Goal: Transaction & Acquisition: Register for event/course

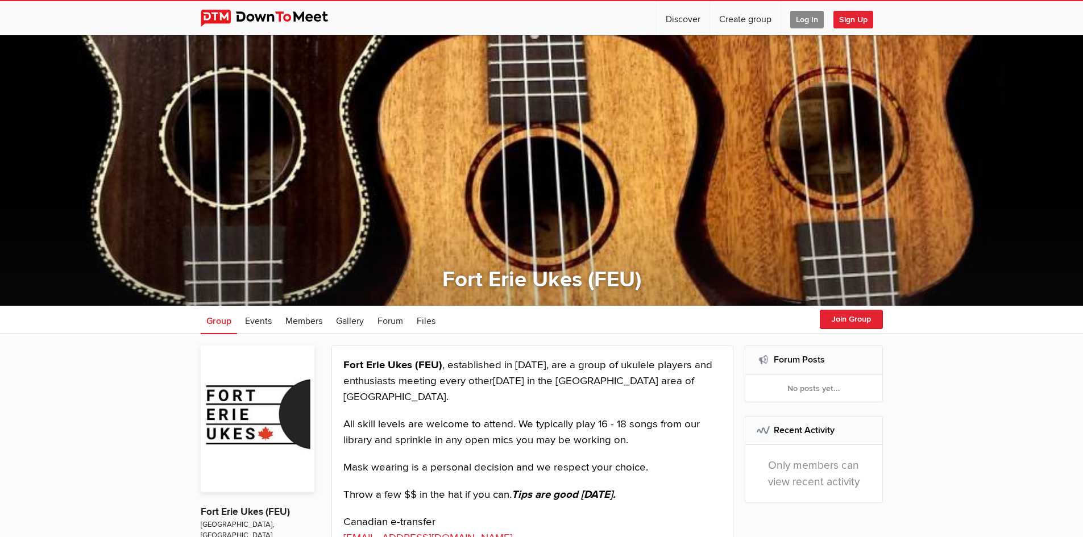
click at [803, 16] on span "Log In" at bounding box center [807, 20] width 34 height 18
click at [809, 18] on span "Log In" at bounding box center [807, 20] width 34 height 18
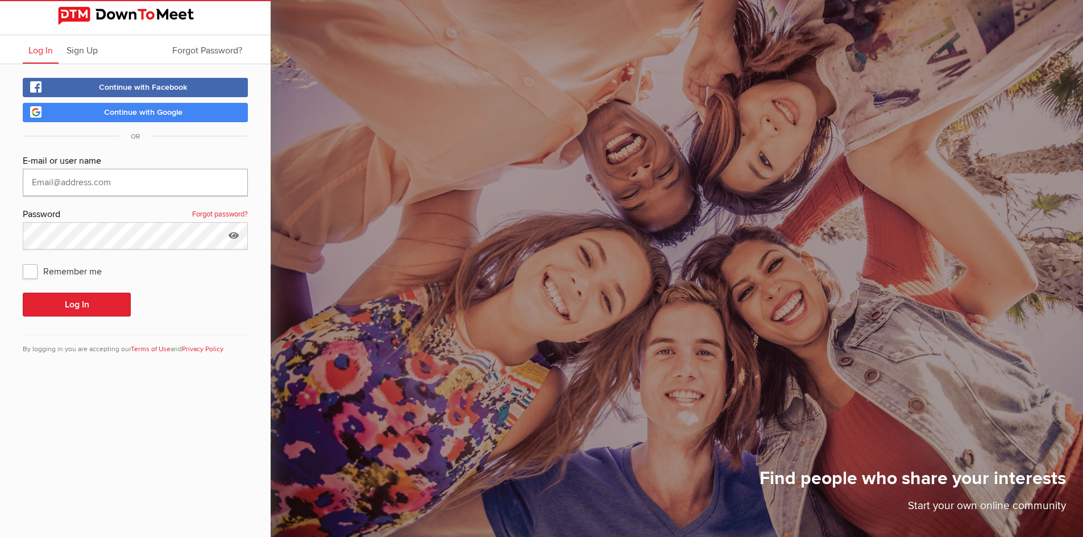
click at [47, 177] on input "text" at bounding box center [135, 182] width 225 height 27
type input "borawe1@hotmail.com"
click at [30, 269] on span "Remember me" at bounding box center [68, 271] width 90 height 20
click at [23, 261] on input "Remember me" at bounding box center [22, 260] width 1 height 1
checkbox input "true"
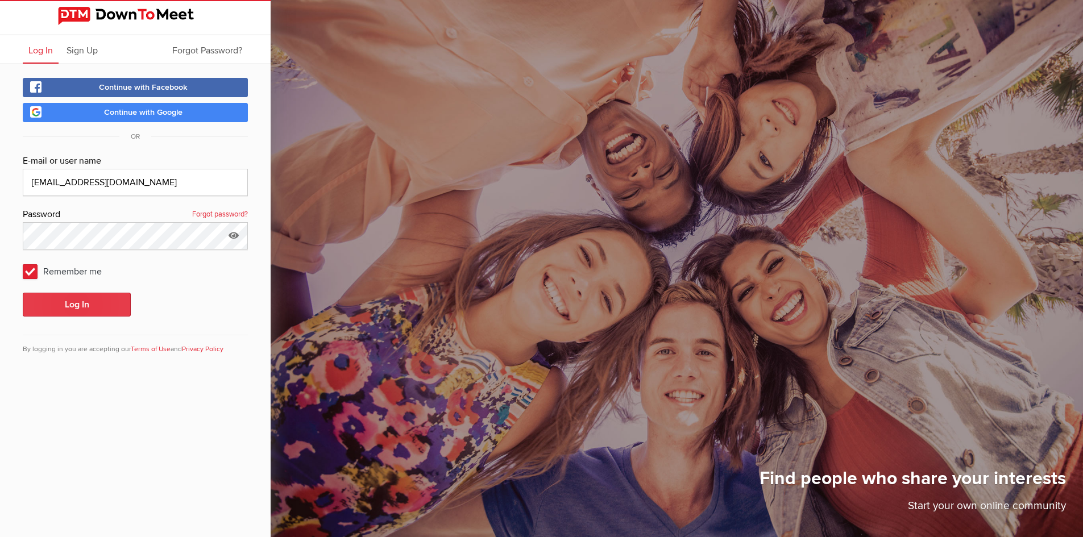
click at [62, 297] on button "Log In" at bounding box center [77, 305] width 108 height 24
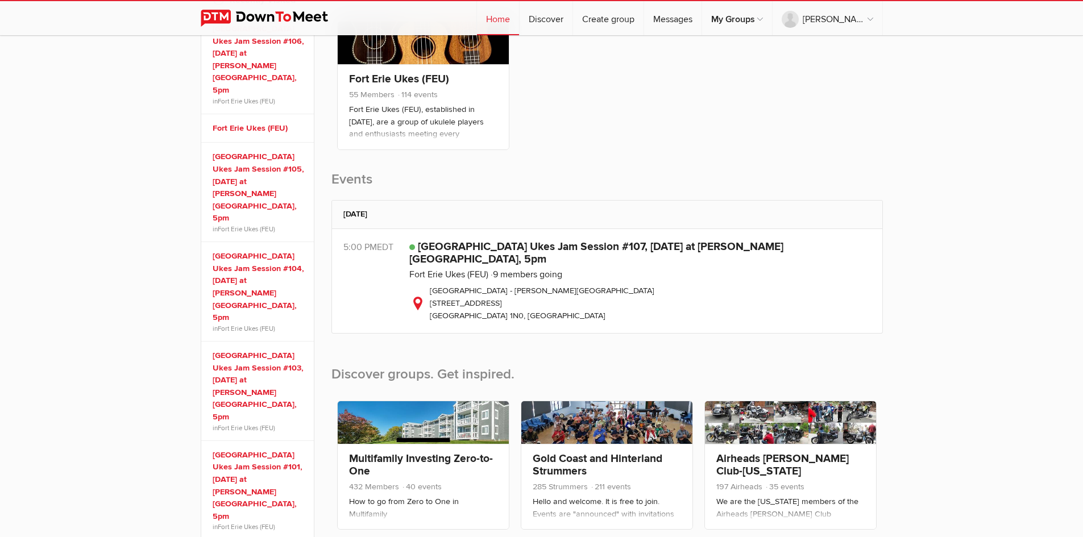
scroll to position [230, 0]
click at [531, 246] on link "Fort Erie Ukes Jam Session #107, October 9, 2025 at Crystal Ridge Library, 5pm" at bounding box center [596, 252] width 374 height 26
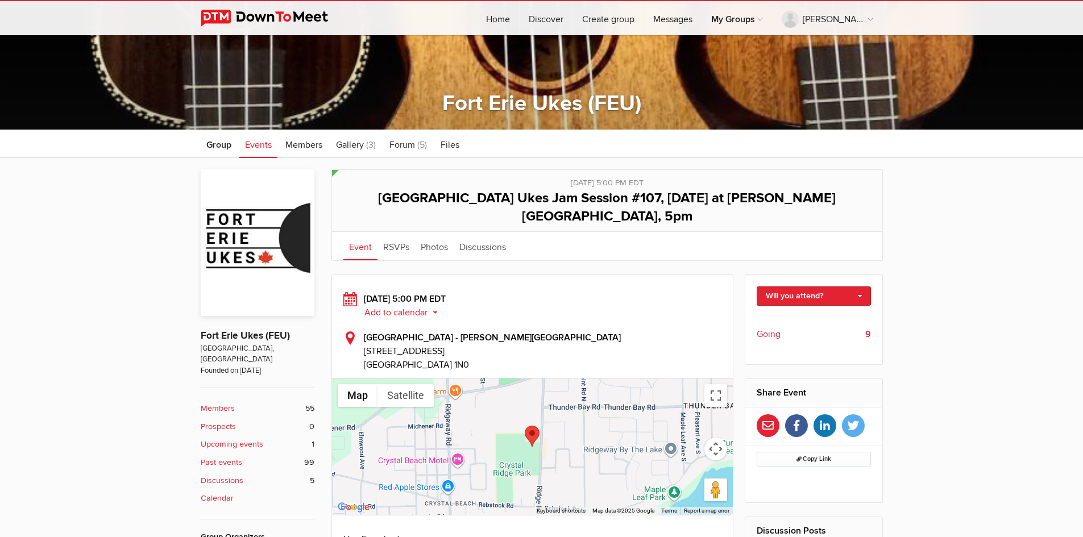
scroll to position [177, 0]
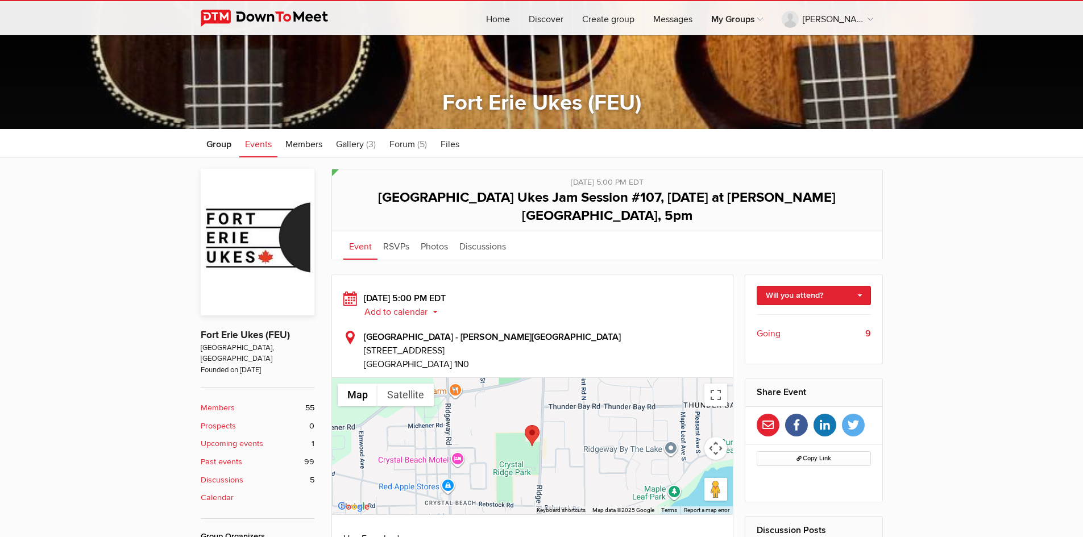
click at [773, 327] on span "Going" at bounding box center [769, 334] width 24 height 14
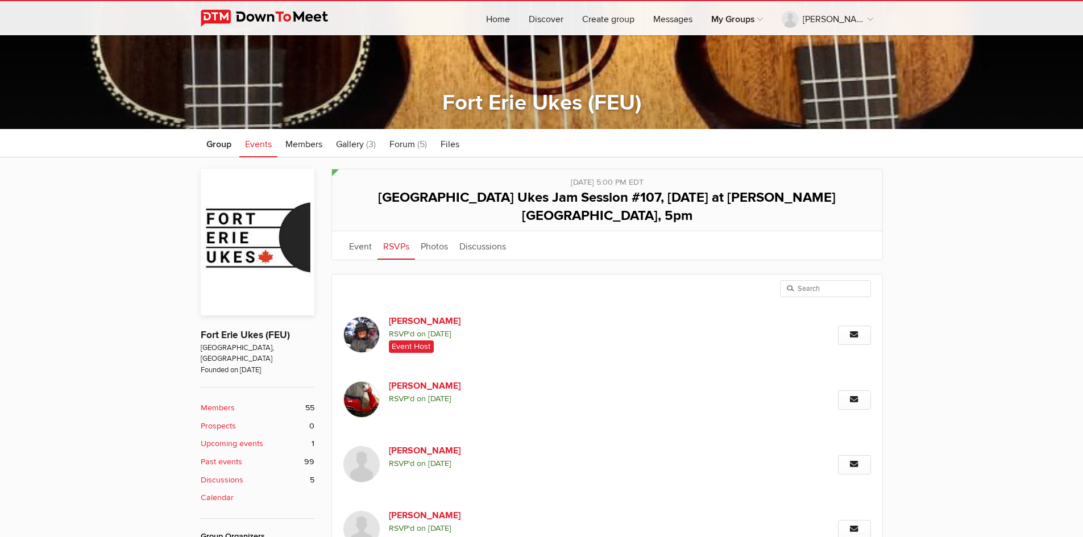
scroll to position [306, 0]
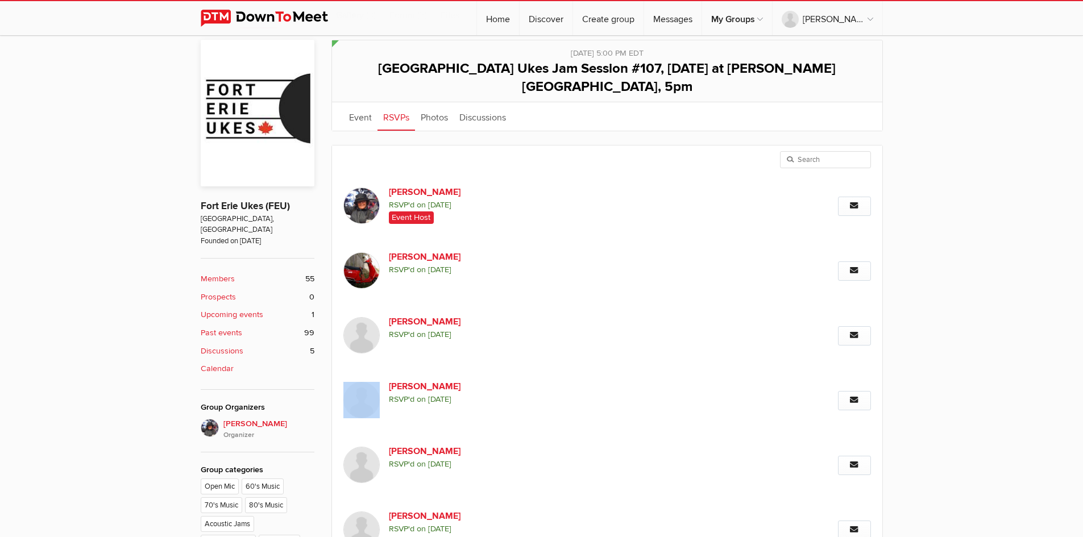
click at [773, 314] on div "Message" at bounding box center [791, 336] width 158 height 65
click at [1005, 228] on div "Public event Anyone who has access to the group can see the event, description,…" at bounding box center [541, 416] width 1083 height 777
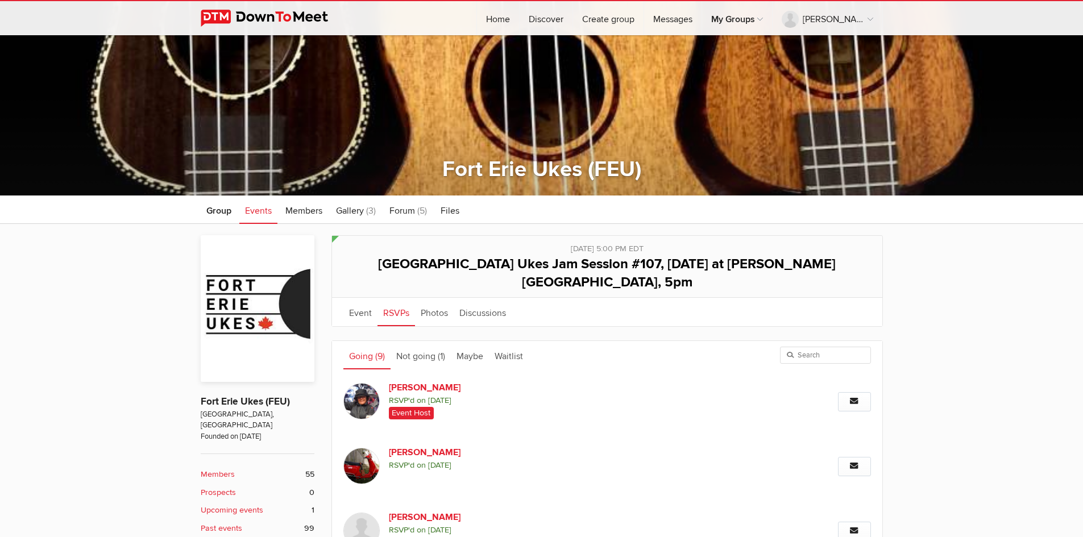
scroll to position [0, 0]
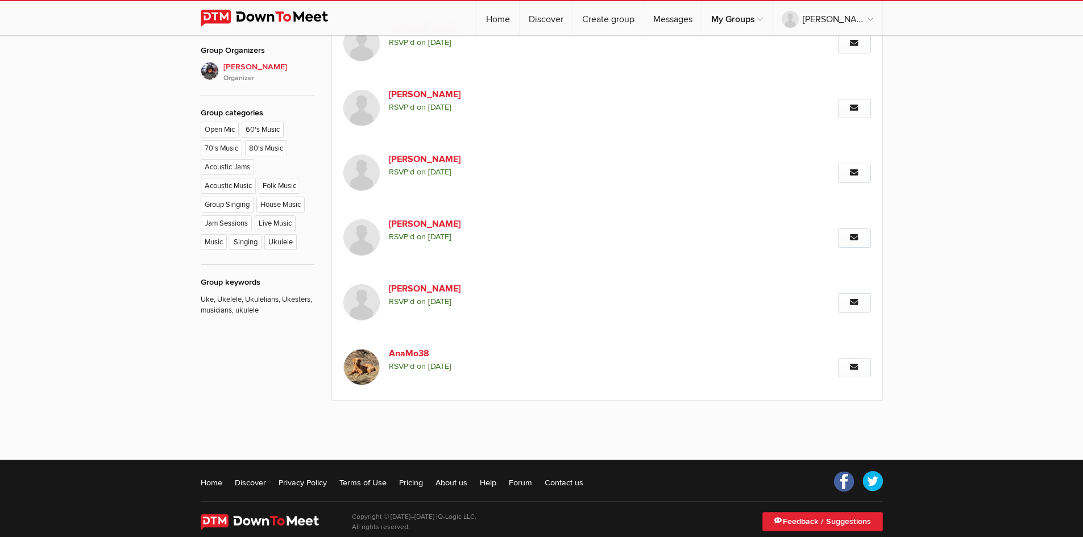
click at [966, 415] on div "Public event Anyone who has access to the group can see the event, description,…" at bounding box center [541, 59] width 1083 height 777
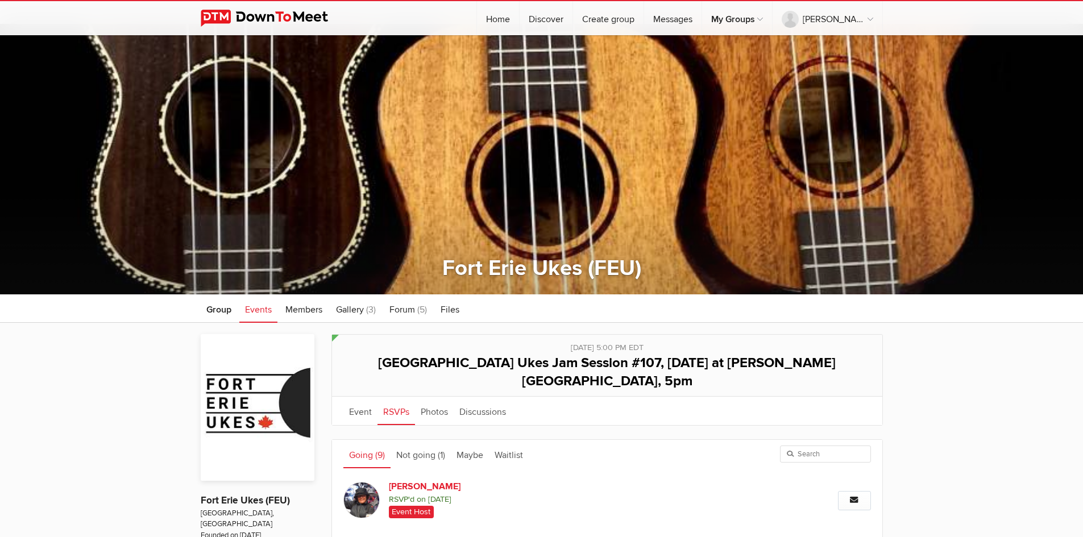
scroll to position [13, 0]
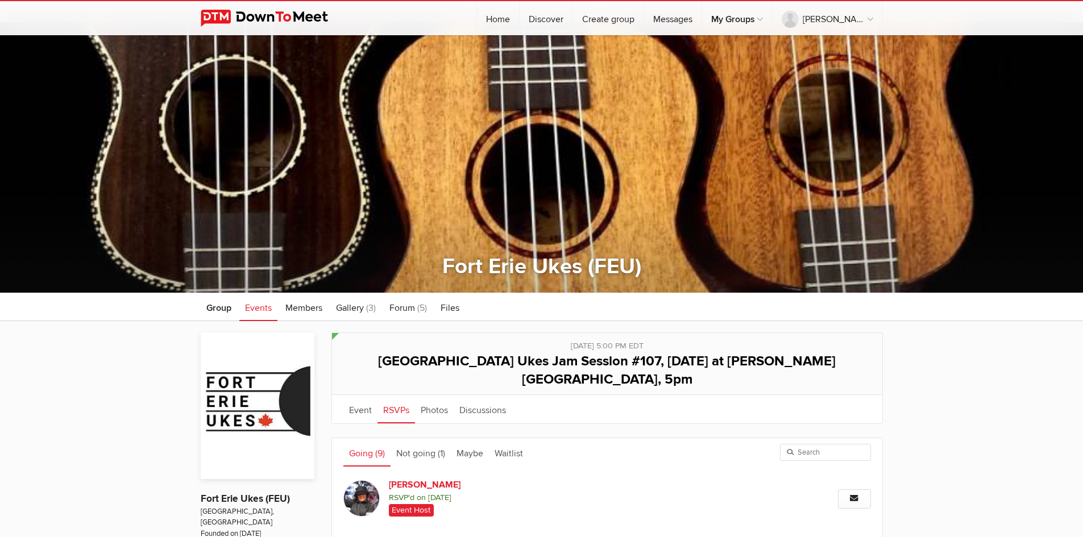
click at [359, 438] on link "Going (9)" at bounding box center [366, 452] width 47 height 28
click at [364, 395] on link "Event" at bounding box center [360, 409] width 34 height 28
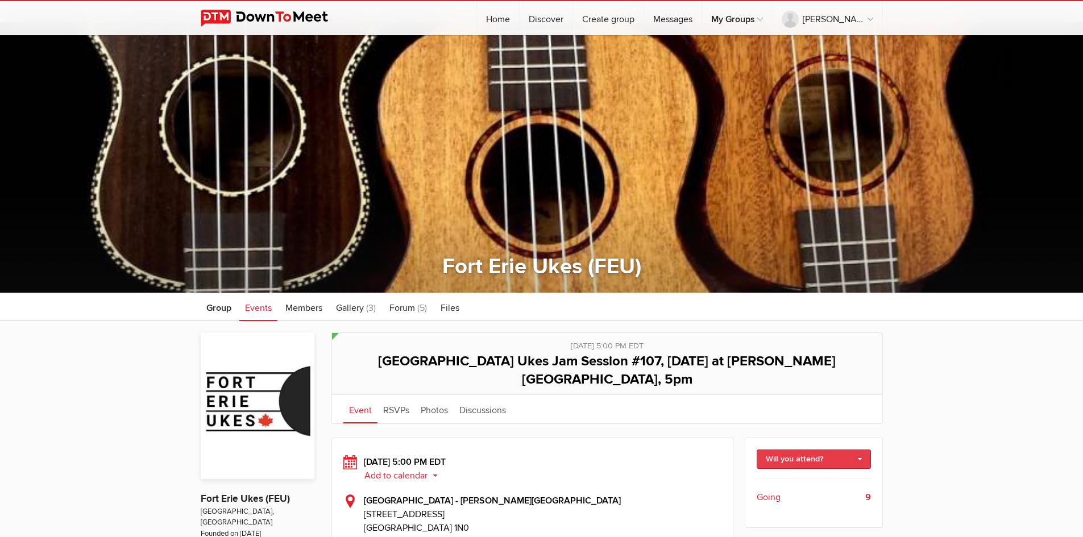
click at [862, 450] on link "Will you attend?" at bounding box center [814, 459] width 114 height 19
click at [794, 475] on link "I'm going" at bounding box center [813, 483] width 113 height 17
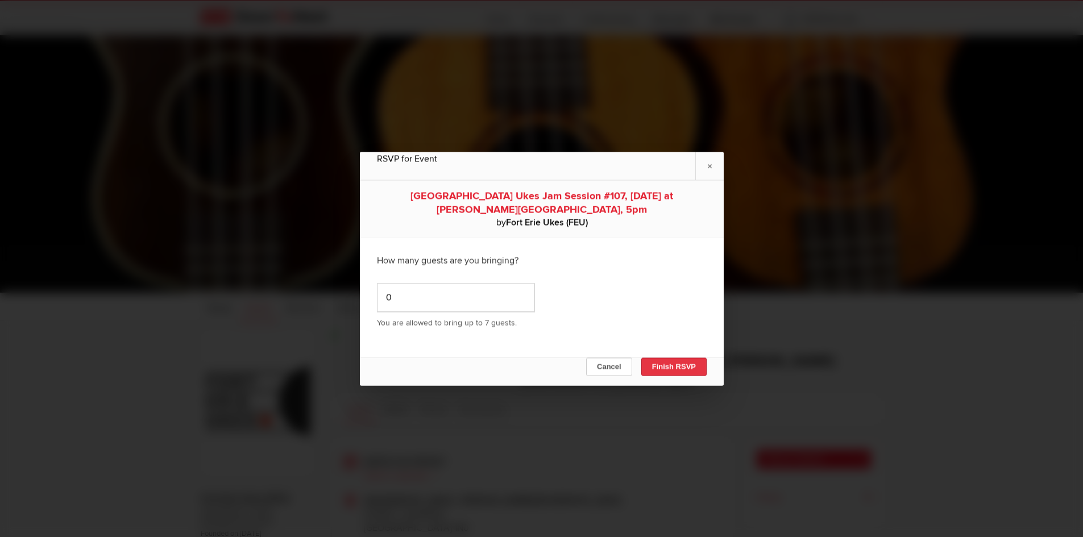
click at [673, 360] on button "Finish RSVP" at bounding box center [673, 367] width 65 height 18
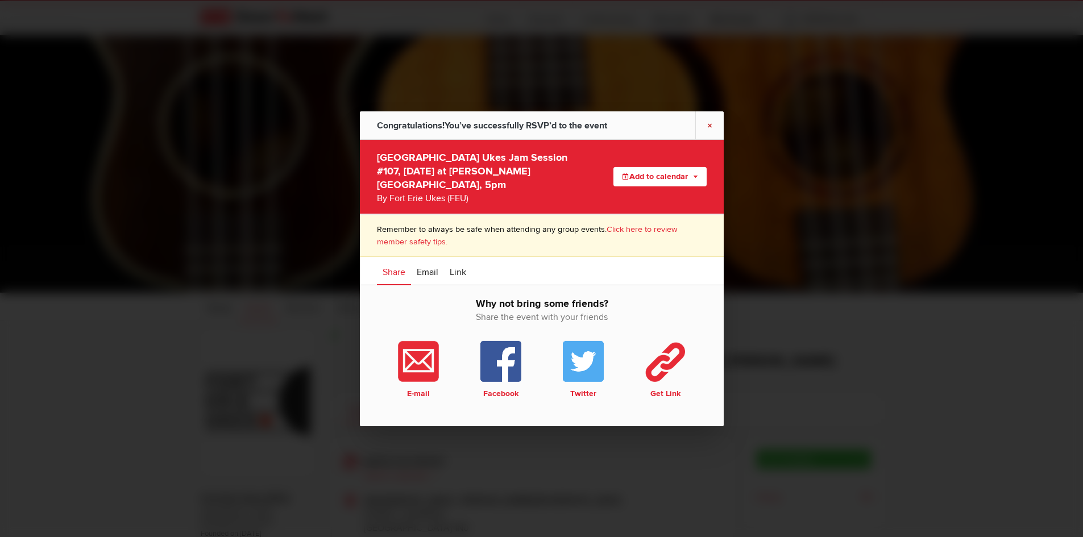
click at [707, 126] on link "×" at bounding box center [709, 125] width 28 height 28
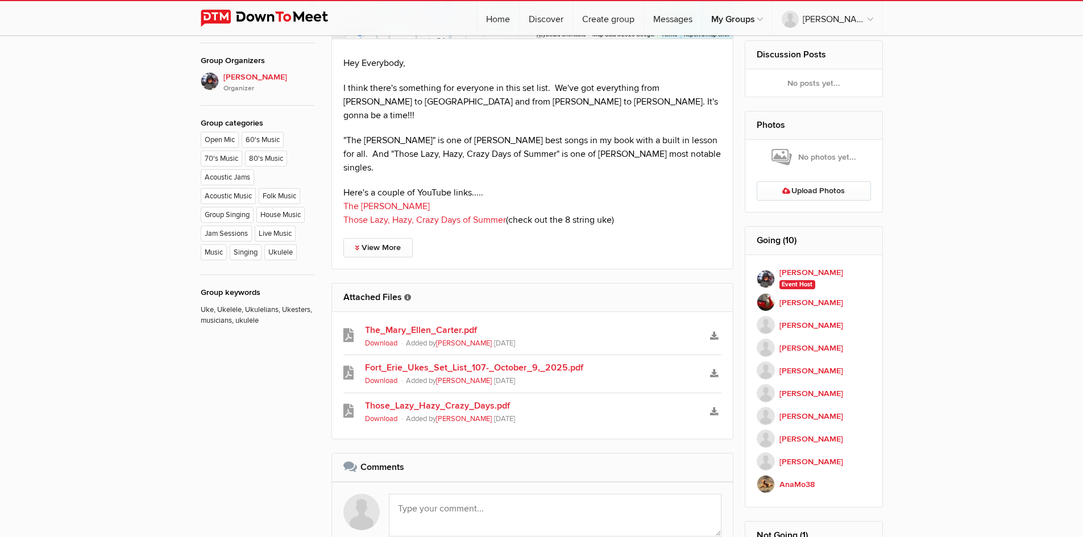
scroll to position [653, 0]
click at [492, 360] on link "Fort_Erie_Ukes_Set_List_107-_October_9,_2025.pdf" at bounding box center [532, 367] width 335 height 14
